Goal: Information Seeking & Learning: Learn about a topic

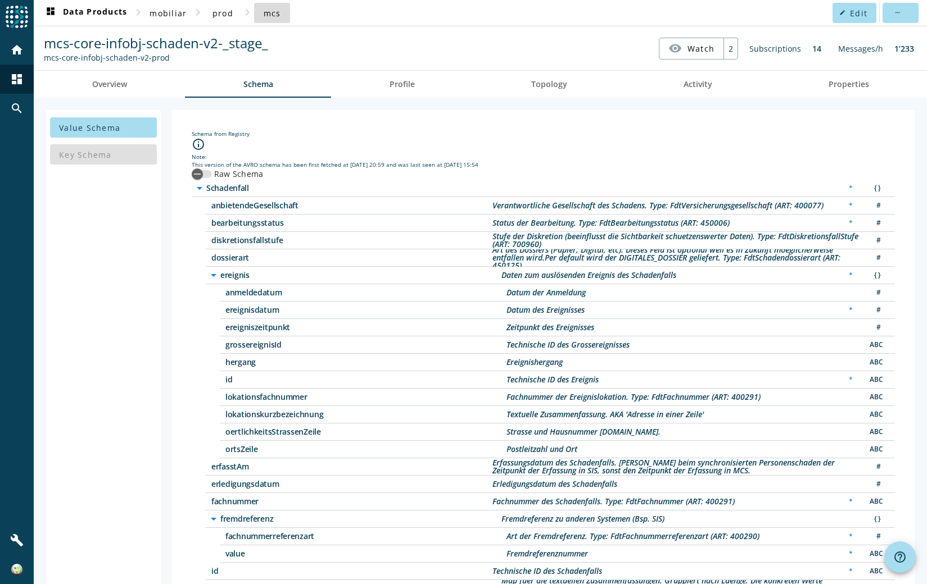
click at [269, 19] on span at bounding box center [272, 12] width 36 height 27
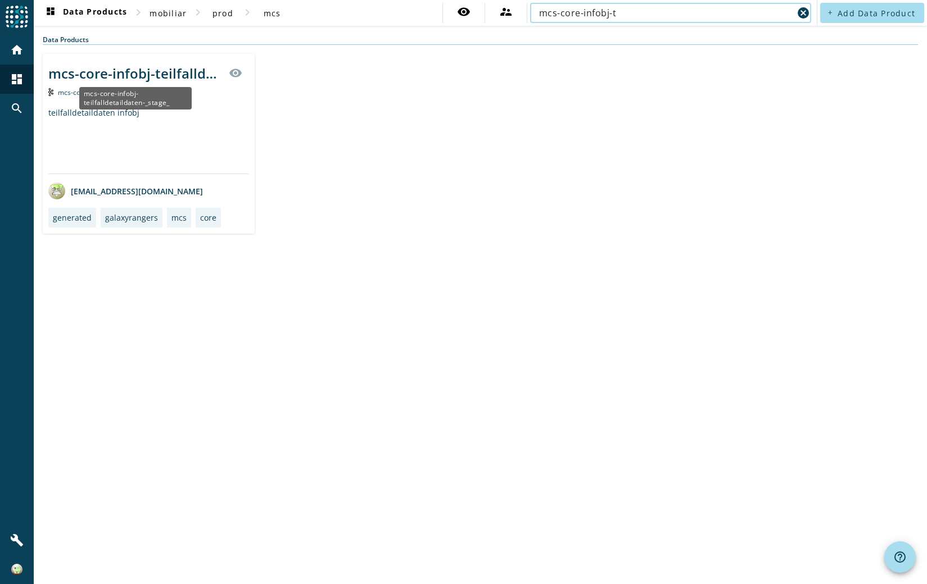
type input "mcs-core-infobj-t"
click at [142, 76] on div "mcs-core-infobj-teilfalldetaildaten-_stage_" at bounding box center [135, 73] width 174 height 19
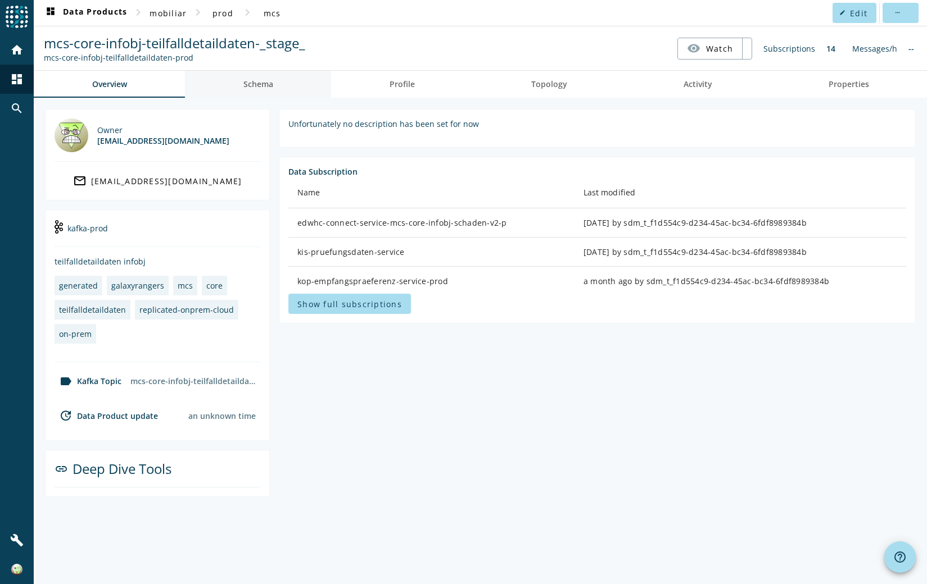
click at [265, 88] on span "Schema" at bounding box center [258, 84] width 30 height 8
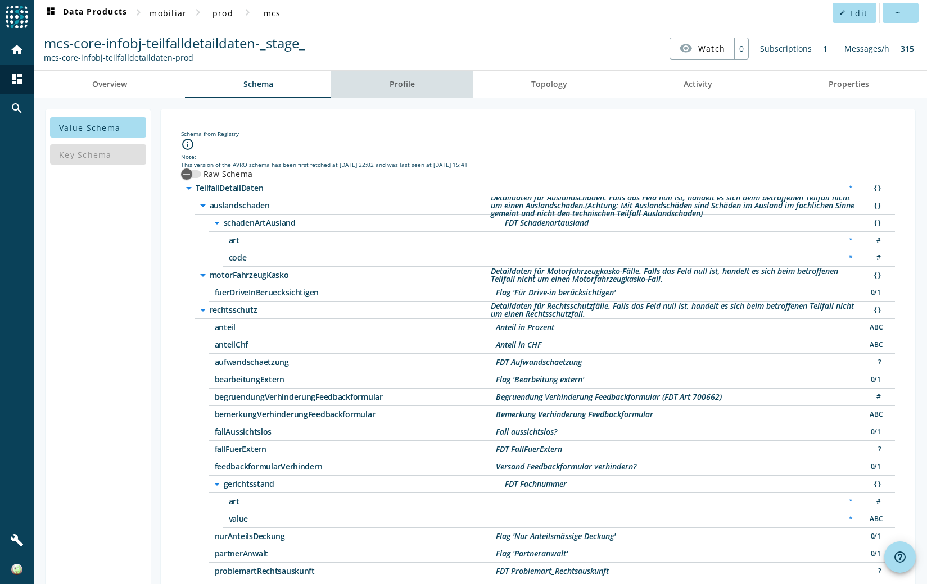
click at [396, 88] on span "Profile" at bounding box center [401, 84] width 25 height 8
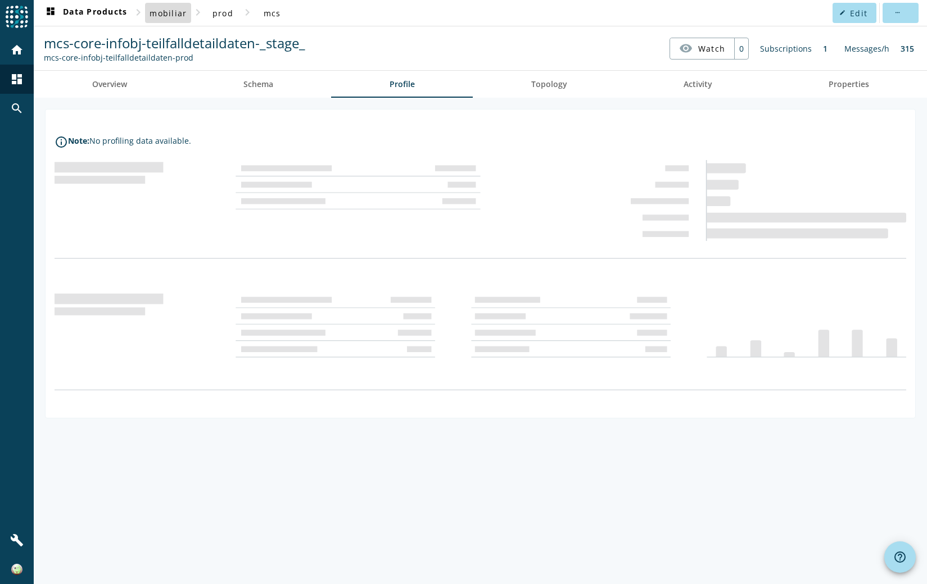
click at [184, 17] on span "mobiliar" at bounding box center [167, 13] width 37 height 11
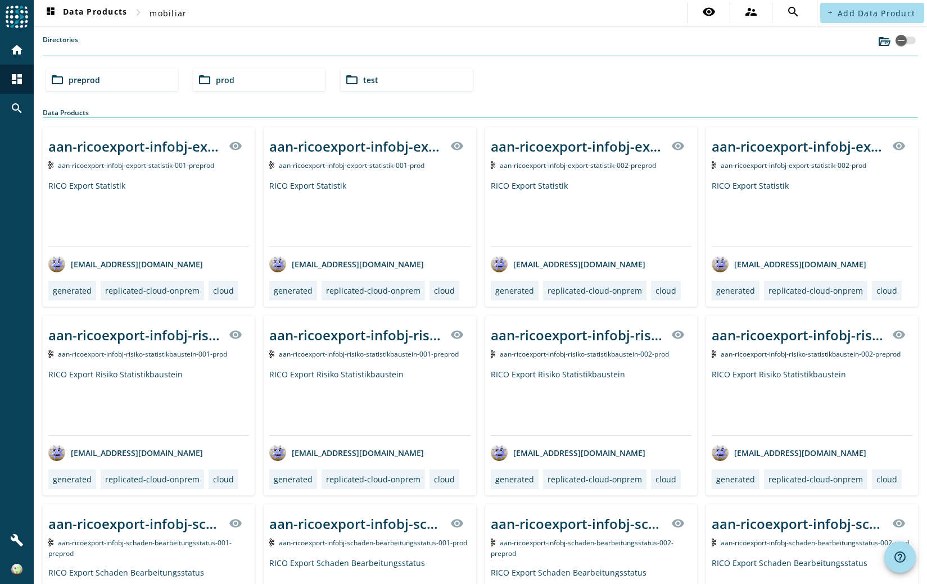
click at [152, 76] on div "folder_open preprod" at bounding box center [111, 80] width 131 height 22
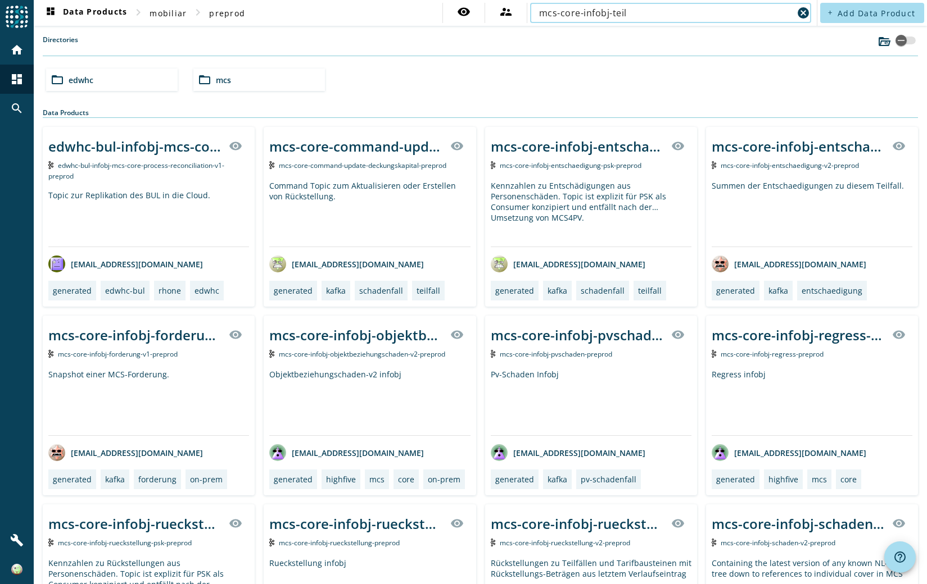
click at [630, 16] on input "mcs-core-infobj-teil" at bounding box center [666, 12] width 254 height 13
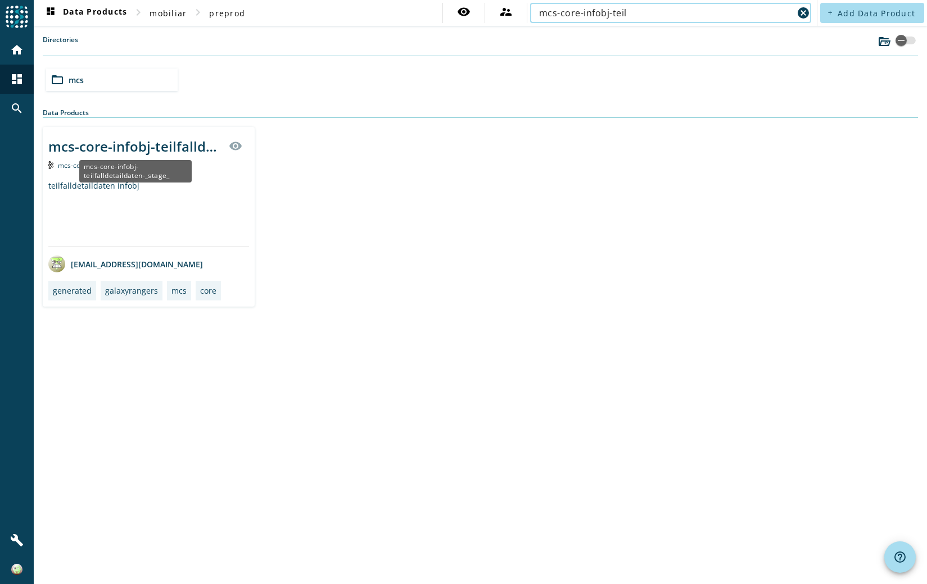
type input "mcs-core-infobj-teil"
click at [198, 140] on div "mcs-core-infobj-teilfalldetaildaten-_stage_" at bounding box center [135, 146] width 174 height 19
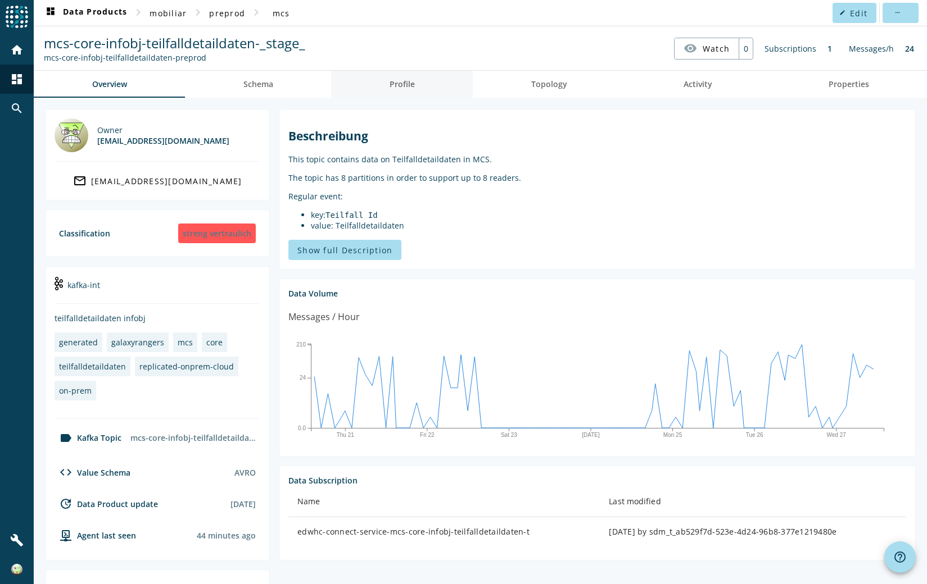
click at [376, 87] on link "Profile" at bounding box center [402, 84] width 142 height 27
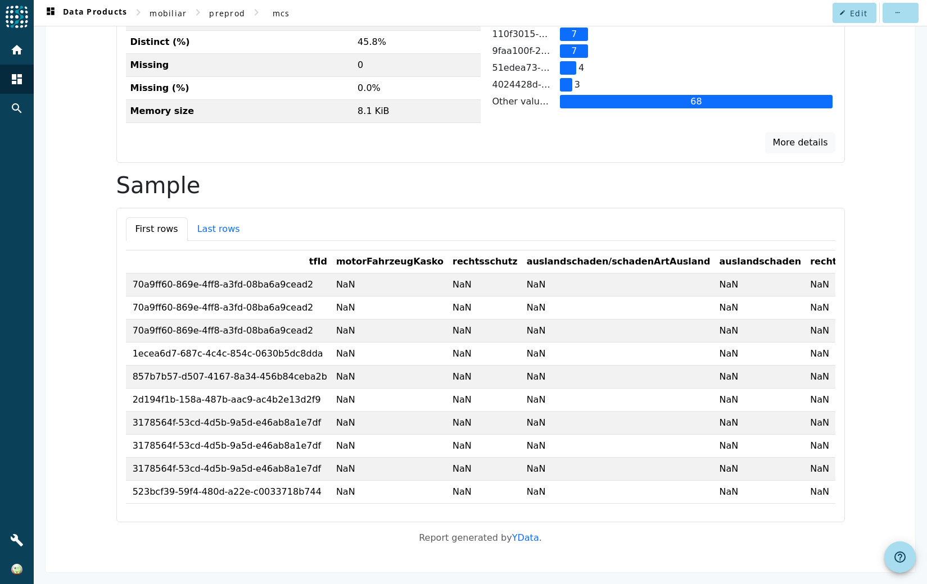
scroll to position [0, 14]
click at [216, 229] on button "Last rows" at bounding box center [219, 229] width 62 height 24
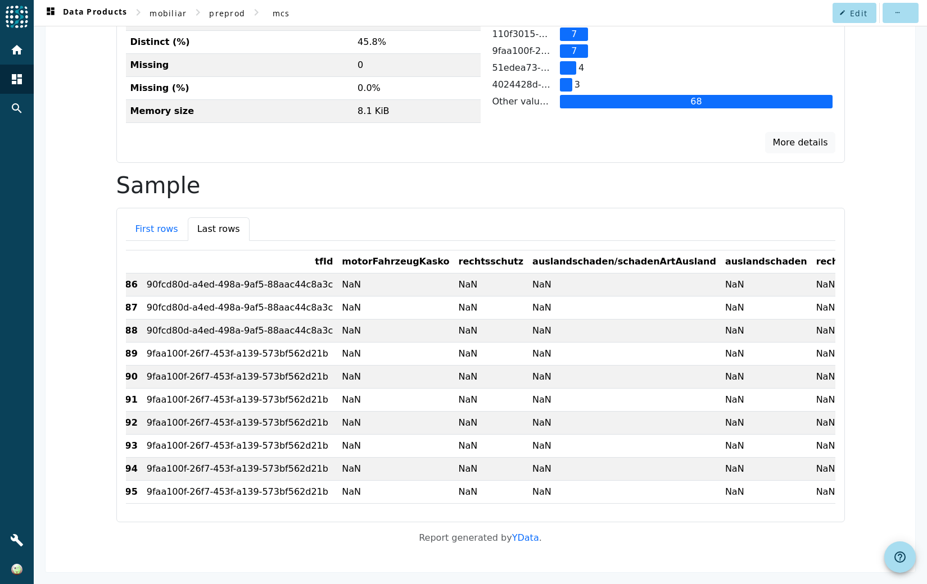
scroll to position [0, 0]
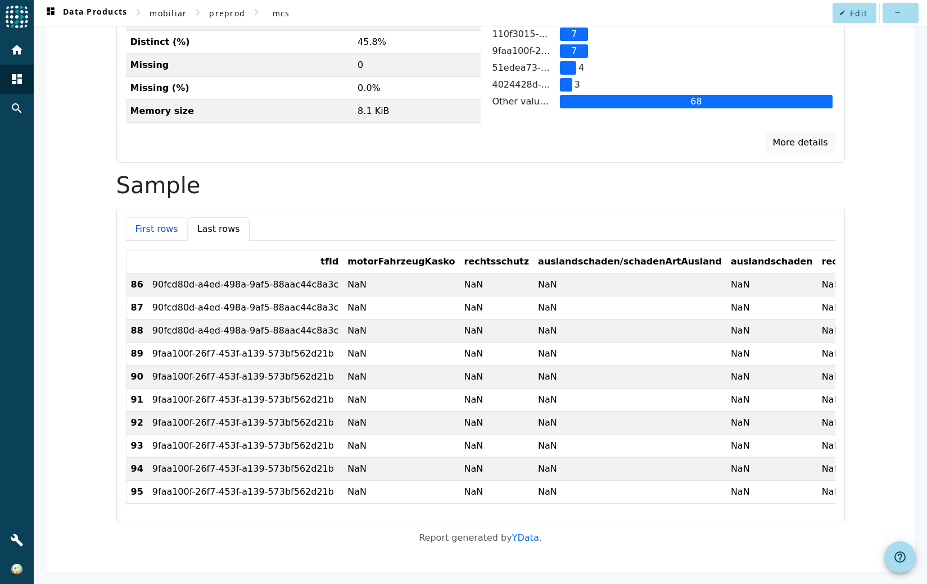
click at [161, 235] on button "First rows" at bounding box center [157, 229] width 62 height 24
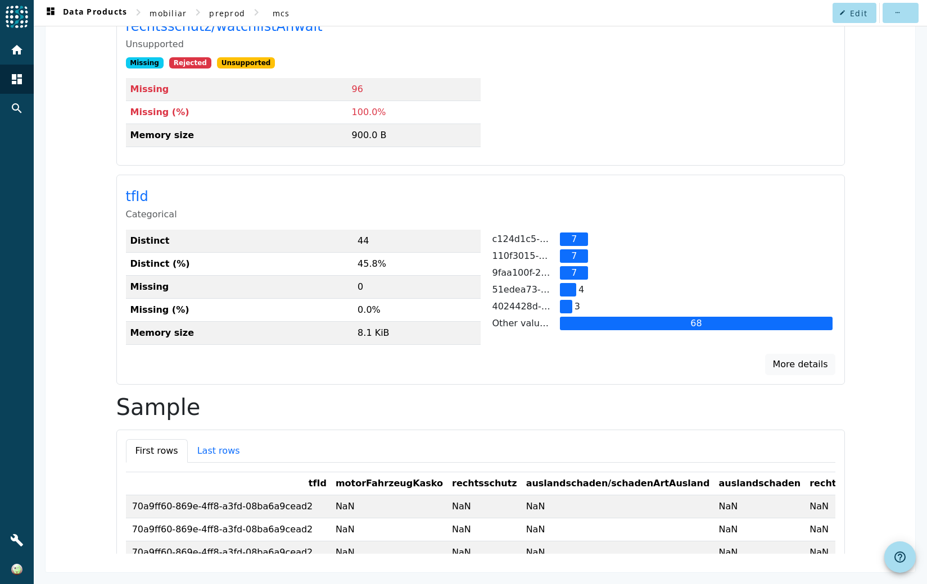
scroll to position [5206, 0]
click at [228, 457] on button "Last rows" at bounding box center [219, 451] width 62 height 24
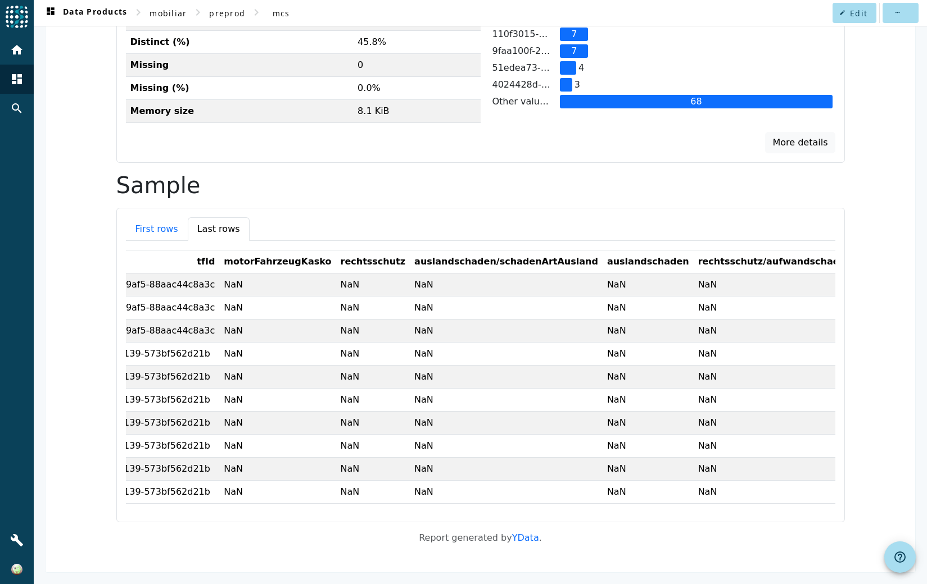
scroll to position [0, 126]
click at [600, 382] on td "NaN" at bounding box center [645, 377] width 91 height 23
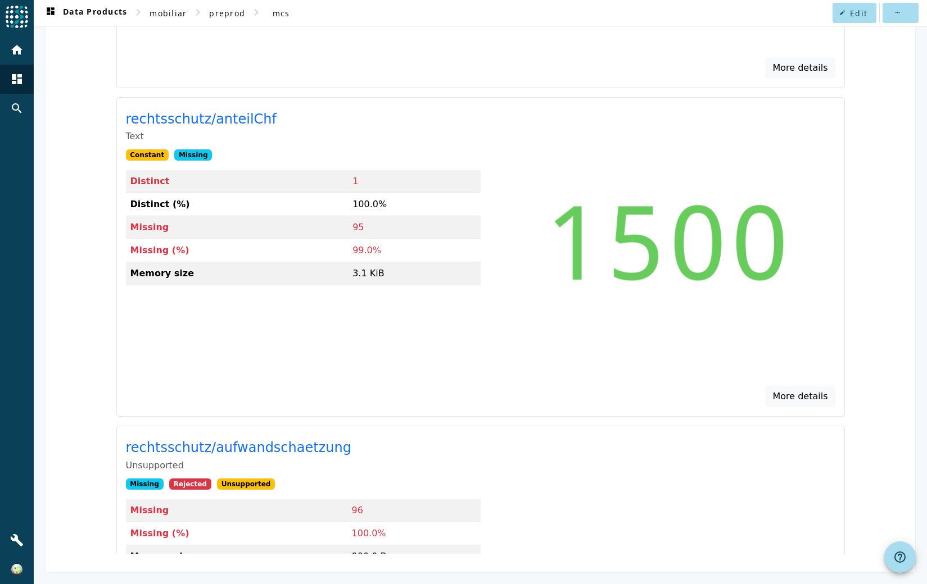
scroll to position [1354, 0]
click at [809, 400] on button "More details" at bounding box center [800, 397] width 70 height 21
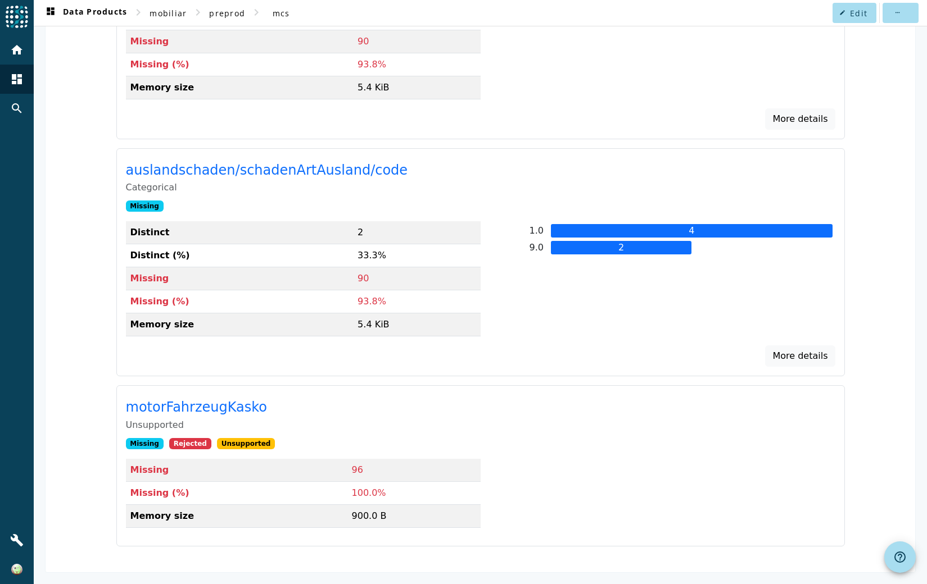
scroll to position [221, 0]
